Goal: Transaction & Acquisition: Purchase product/service

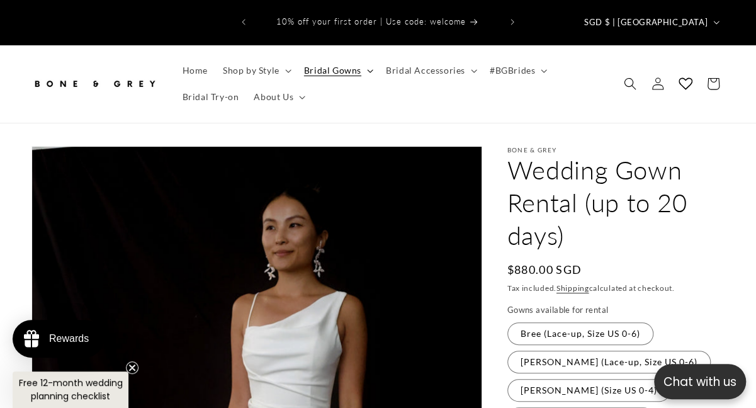
click at [315, 65] on span "Bridal Gowns" at bounding box center [332, 70] width 57 height 11
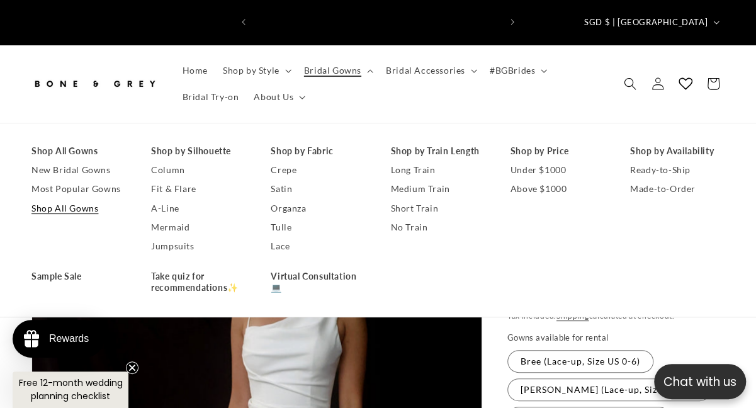
scroll to position [0, 245]
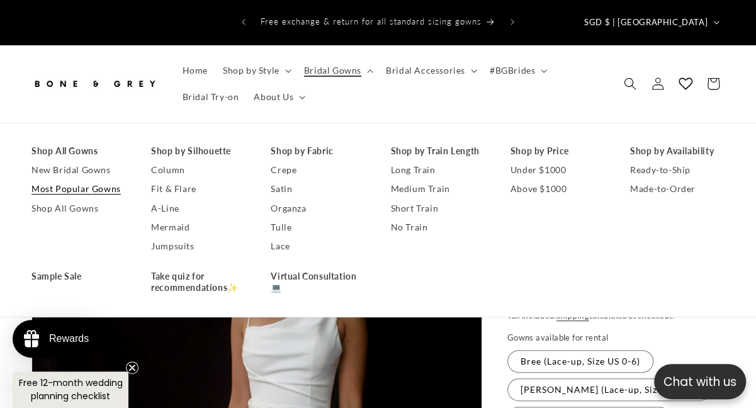
click at [64, 179] on link "Most Popular Gowns" at bounding box center [78, 188] width 94 height 19
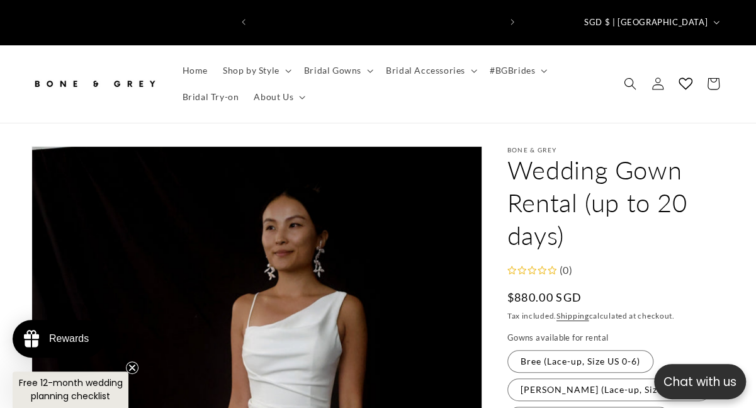
scroll to position [0, 491]
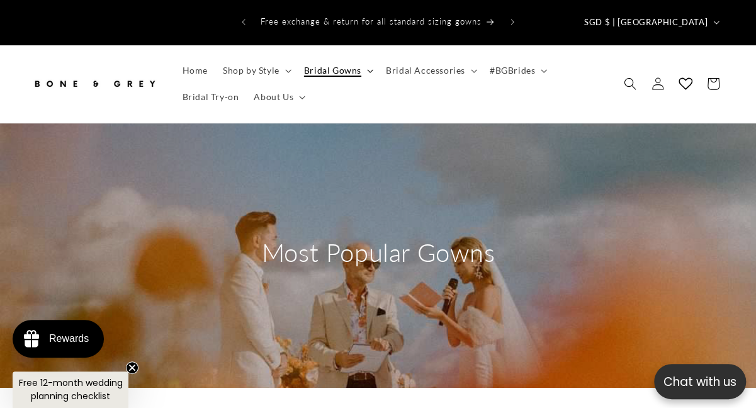
click at [323, 65] on span "Bridal Gowns" at bounding box center [332, 70] width 57 height 11
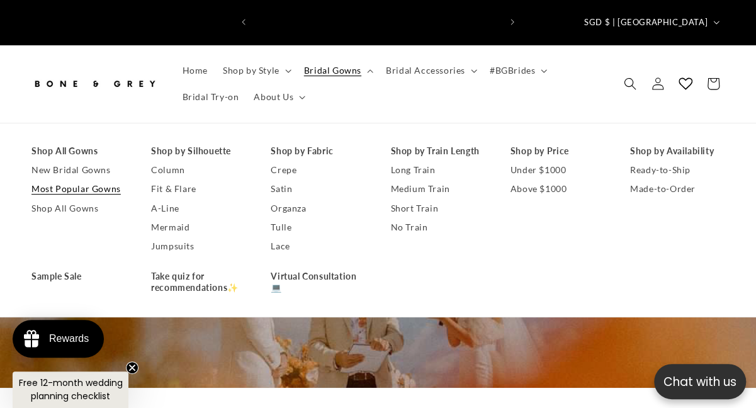
scroll to position [0, 491]
